Goal: Transaction & Acquisition: Subscribe to service/newsletter

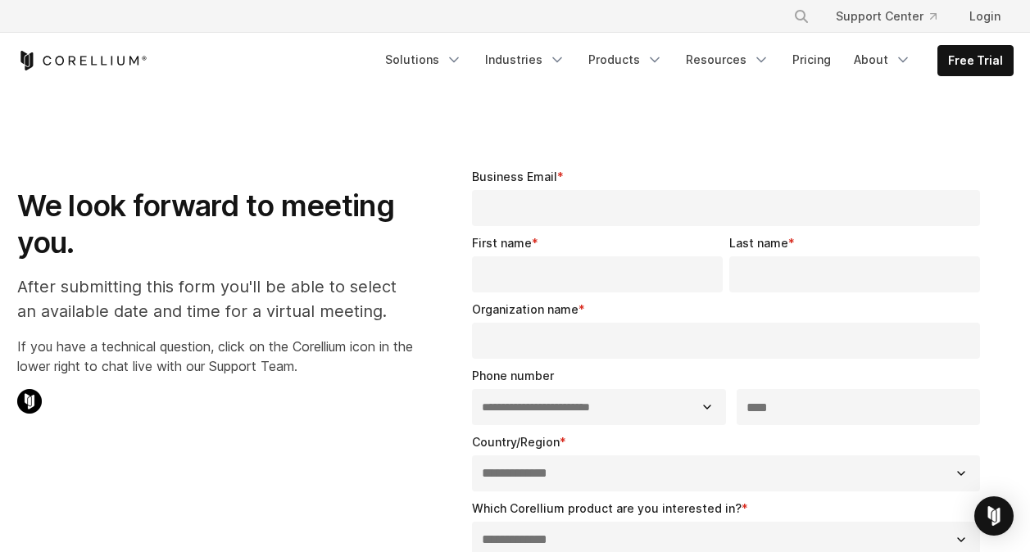
select select "**"
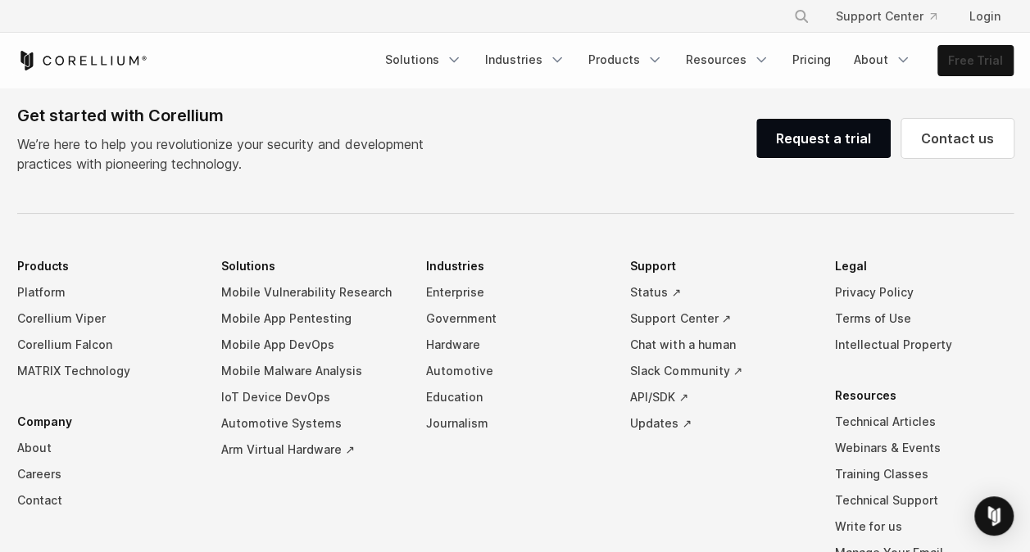
drag, startPoint x: 0, startPoint y: 0, endPoint x: 992, endPoint y: 61, distance: 993.4
click at [992, 61] on link "Free Trial" at bounding box center [975, 61] width 75 height 30
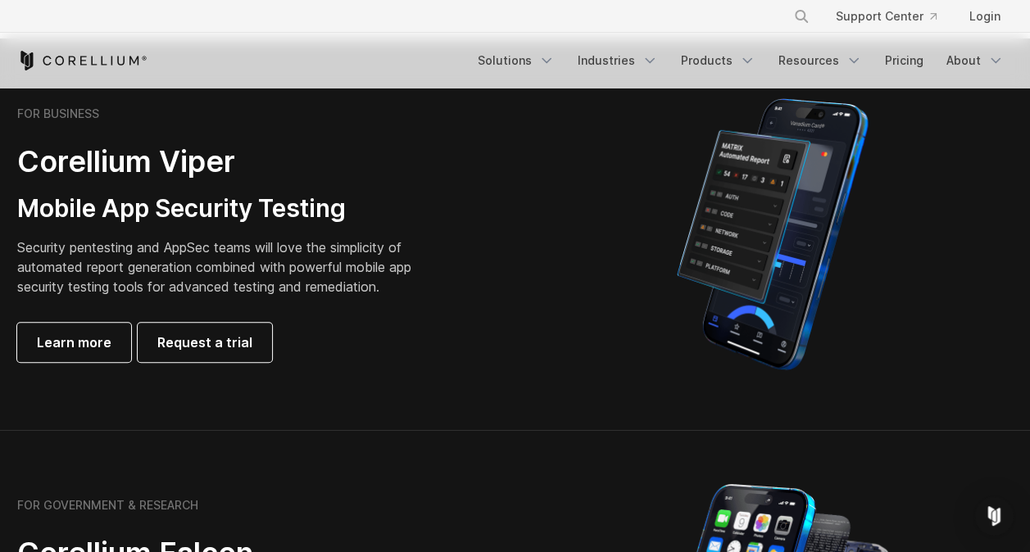
scroll to position [382, 0]
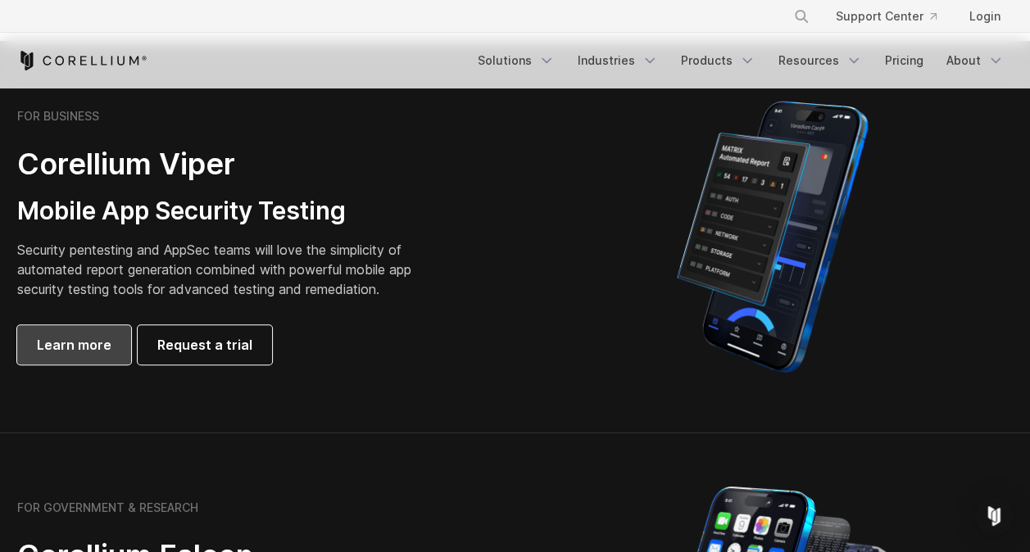
click at [105, 347] on span "Learn more" at bounding box center [74, 345] width 75 height 20
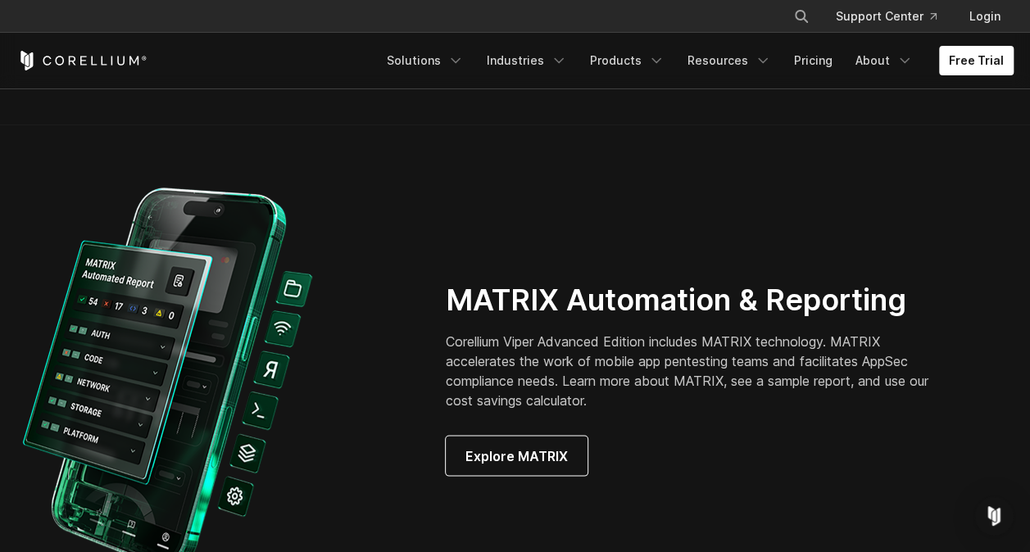
scroll to position [1500, 0]
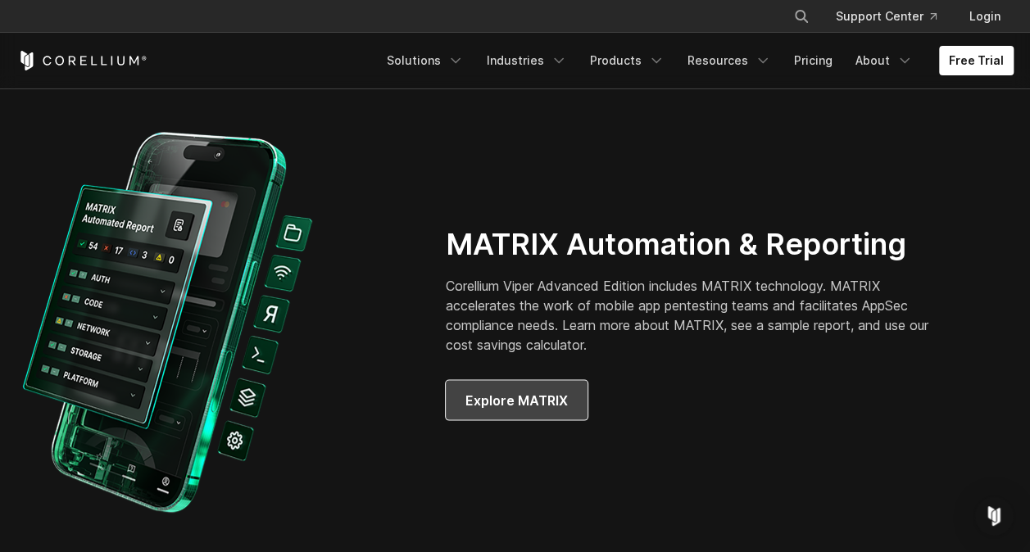
click at [559, 393] on span "Explore MATRIX" at bounding box center [516, 400] width 102 height 20
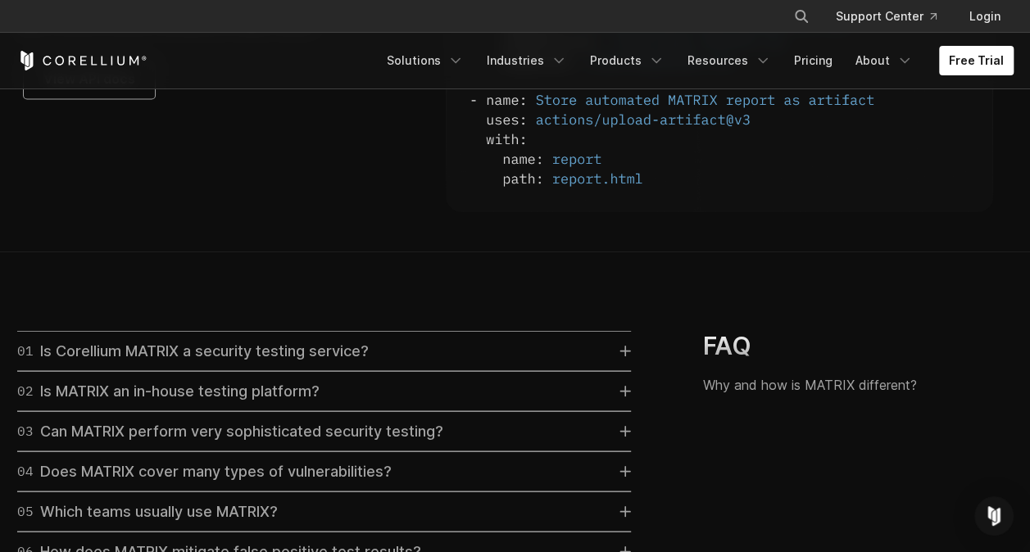
scroll to position [4522, 0]
click at [122, 88] on span "View API docs" at bounding box center [89, 78] width 92 height 20
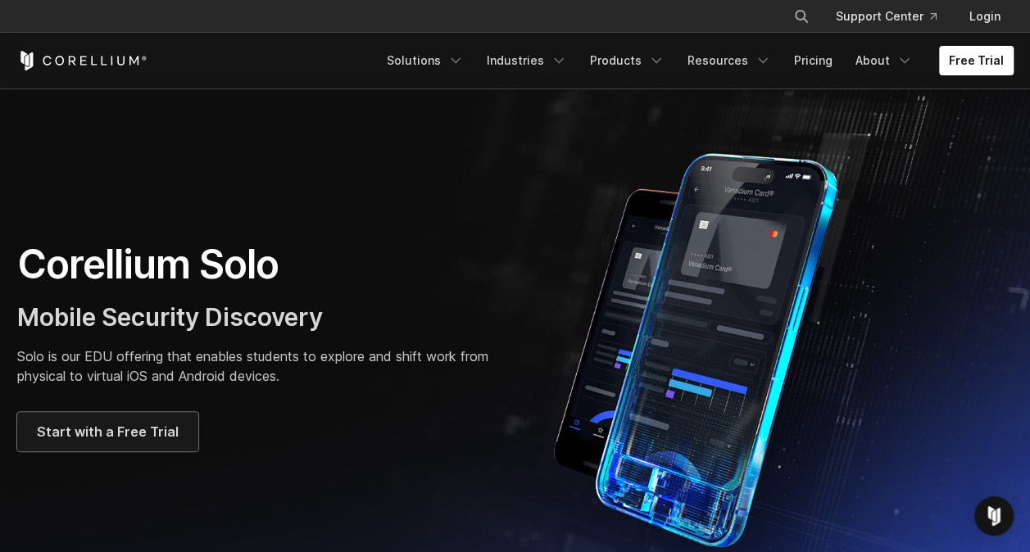
click at [138, 431] on span "Start with a Free Trial" at bounding box center [108, 432] width 142 height 20
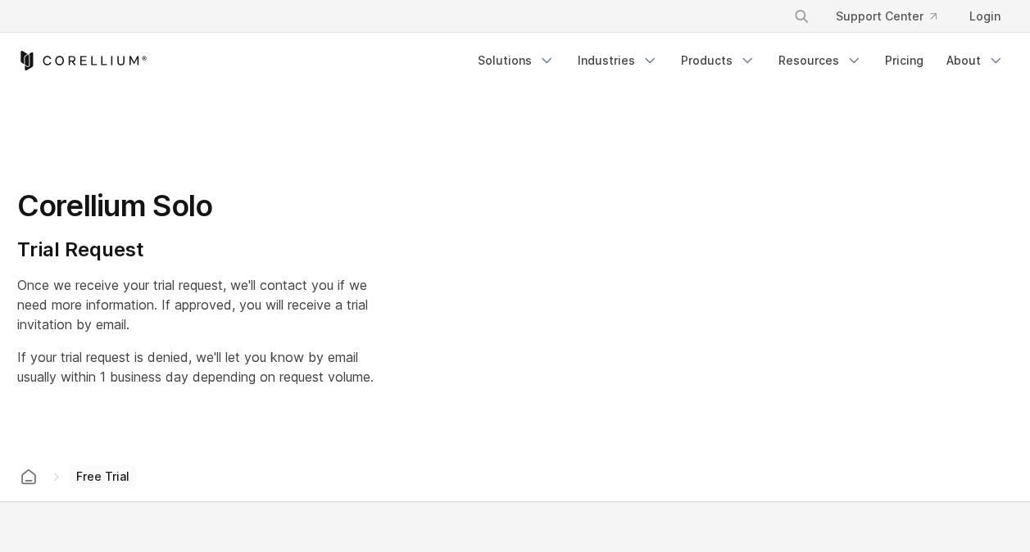
select select "**"
